Goal: Transaction & Acquisition: Purchase product/service

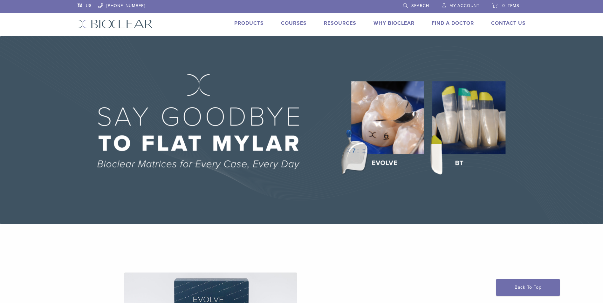
click at [485, 148] on img at bounding box center [301, 130] width 603 height 188
click at [480, 126] on img at bounding box center [301, 130] width 603 height 188
click at [426, 6] on span "Search" at bounding box center [420, 5] width 18 height 5
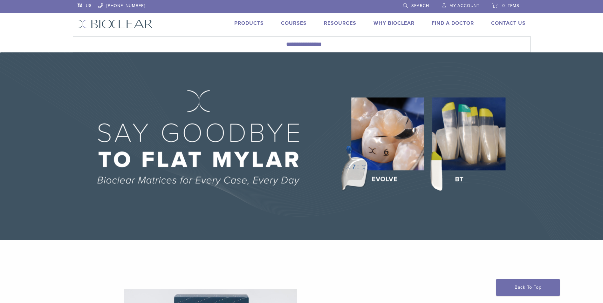
click at [414, 5] on span "Search" at bounding box center [420, 5] width 18 height 5
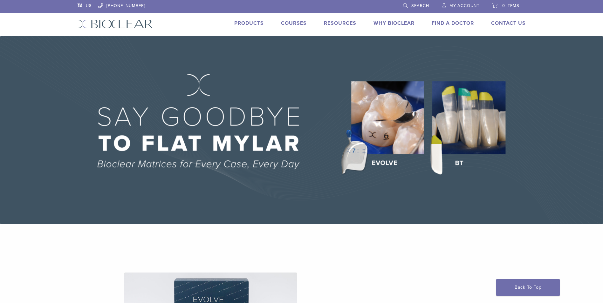
click at [406, 6] on link "Search" at bounding box center [416, 5] width 26 height 10
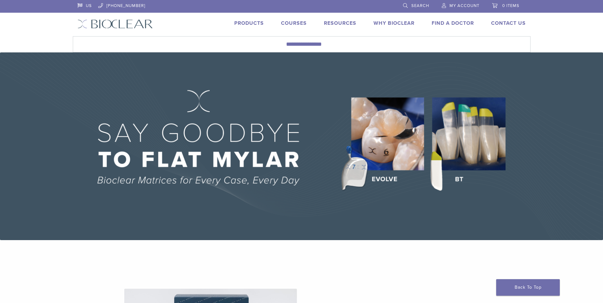
click at [404, 4] on link "Search" at bounding box center [416, 5] width 26 height 10
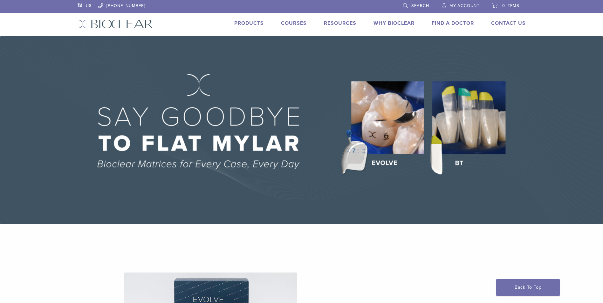
click at [405, 3] on link "Search" at bounding box center [416, 5] width 26 height 10
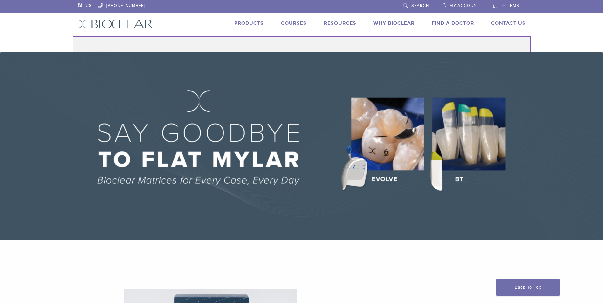
drag, startPoint x: 318, startPoint y: 48, endPoint x: 318, endPoint y: 44, distance: 4.1
click at [318, 44] on input "Search for:" at bounding box center [302, 44] width 458 height 16
type input "*"
type input "**********"
click at [73, 36] on button "Search" at bounding box center [73, 36] width 0 height 0
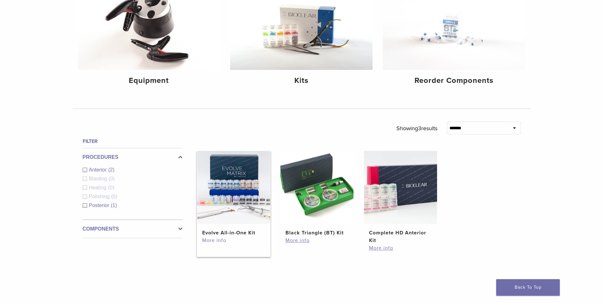
scroll to position [191, 0]
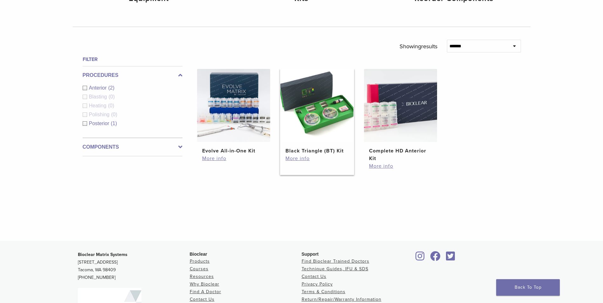
click at [310, 136] on img at bounding box center [316, 105] width 73 height 73
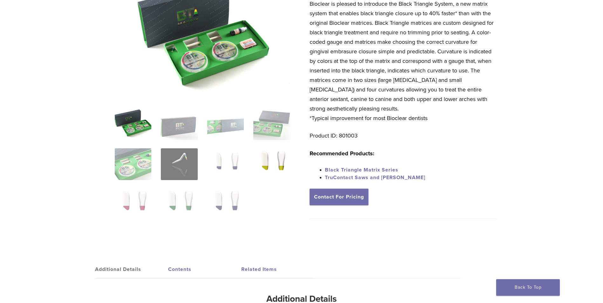
scroll to position [95, 0]
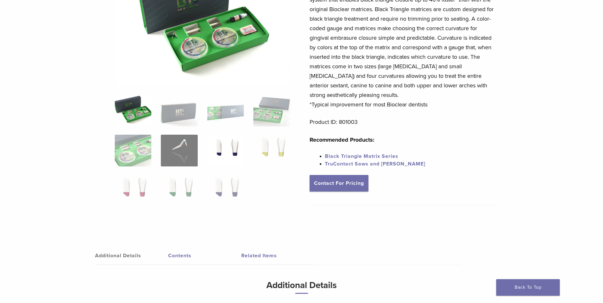
click at [230, 153] on img at bounding box center [225, 151] width 37 height 32
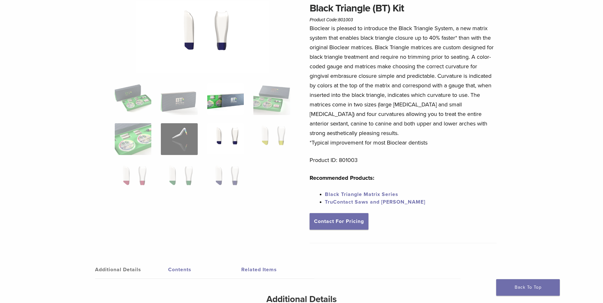
scroll to position [0, 0]
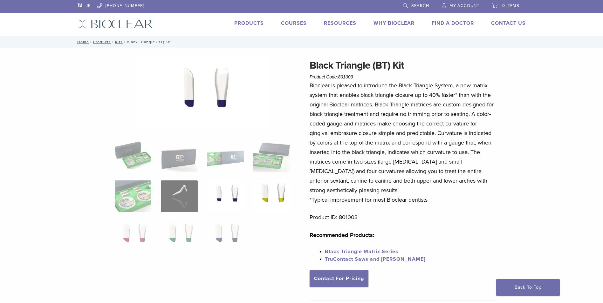
click at [270, 181] on ol at bounding box center [202, 201] width 185 height 120
click at [273, 185] on img at bounding box center [271, 197] width 37 height 32
click at [129, 219] on ol at bounding box center [202, 201] width 185 height 120
click at [155, 231] on ol at bounding box center [202, 201] width 185 height 120
click at [137, 232] on img at bounding box center [133, 237] width 37 height 32
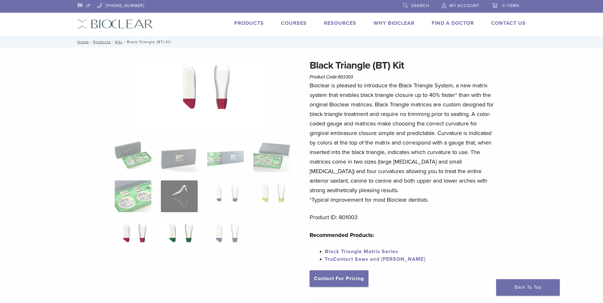
click at [174, 235] on img at bounding box center [179, 237] width 37 height 32
click at [223, 238] on img at bounding box center [225, 237] width 37 height 32
click at [225, 189] on img at bounding box center [225, 197] width 37 height 32
click at [133, 163] on img at bounding box center [133, 157] width 37 height 32
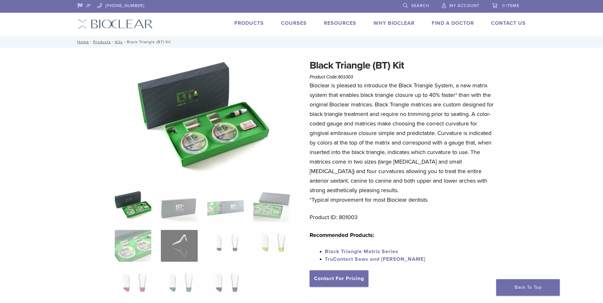
click at [0, 186] on html "JP 1.855.712.5327 Search My Account 0 items Cart No products in the cart. Back …" at bounding box center [301, 302] width 603 height 604
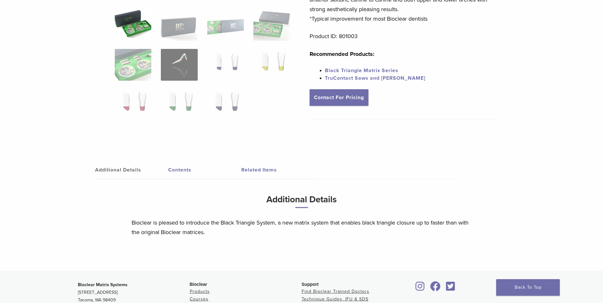
scroll to position [174, 0]
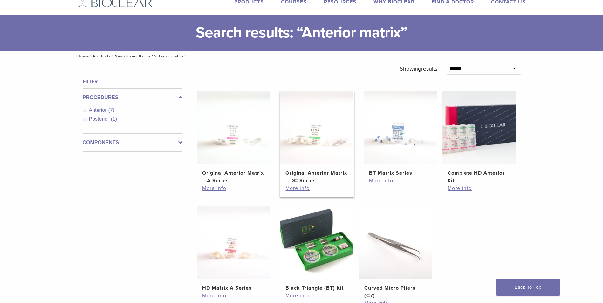
scroll to position [32, 0]
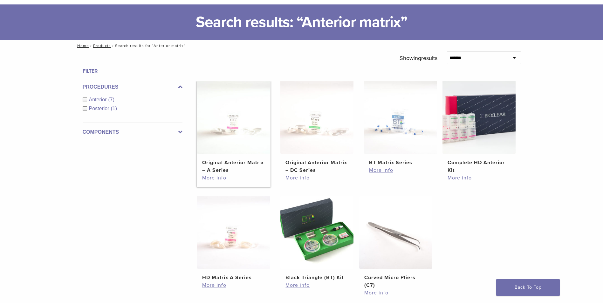
click at [224, 179] on link "More info" at bounding box center [233, 178] width 63 height 8
